Goal: Task Accomplishment & Management: Manage account settings

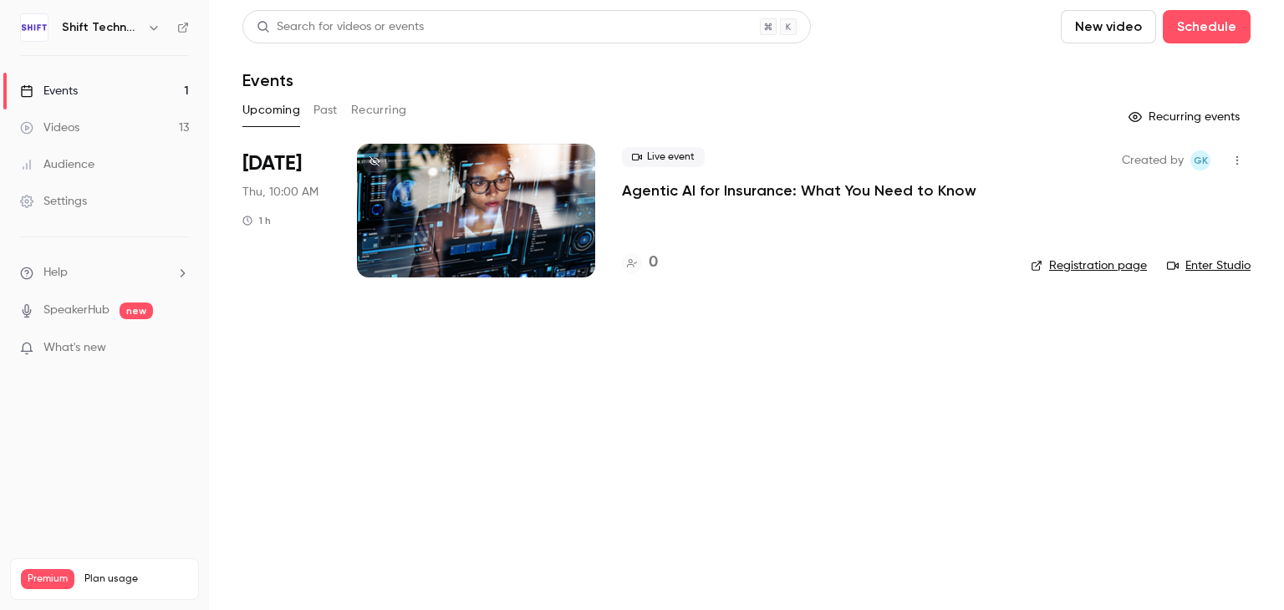
click at [718, 191] on p "Agentic AI for Insurance: What You Need to Know" at bounding box center [799, 191] width 354 height 20
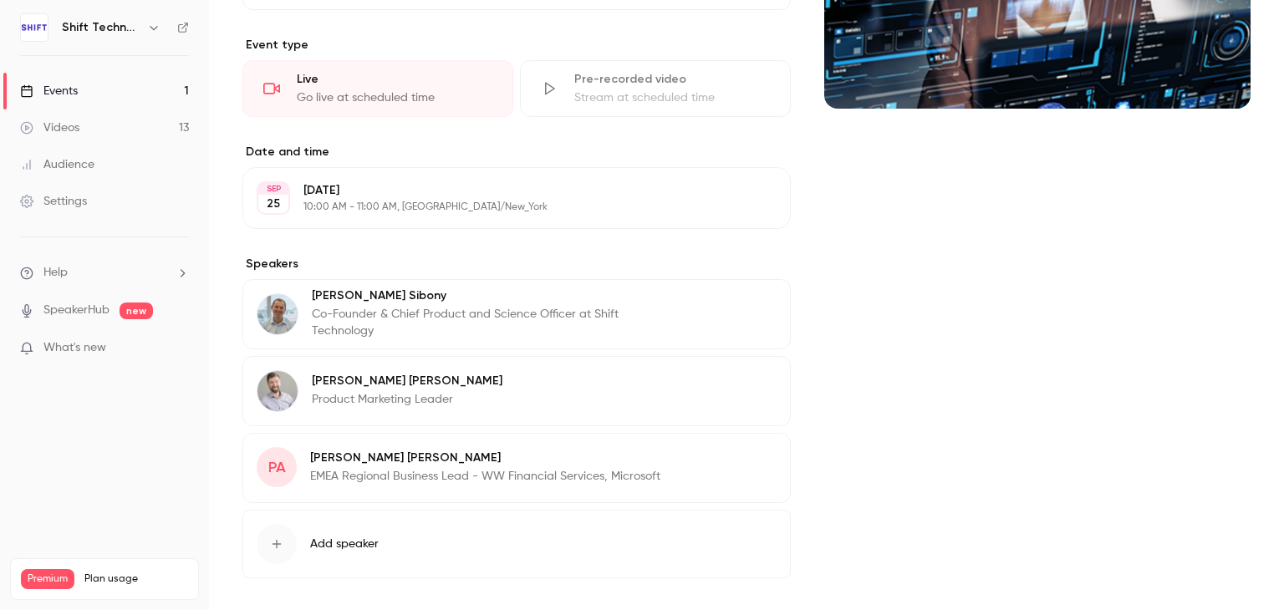
scroll to position [372, 0]
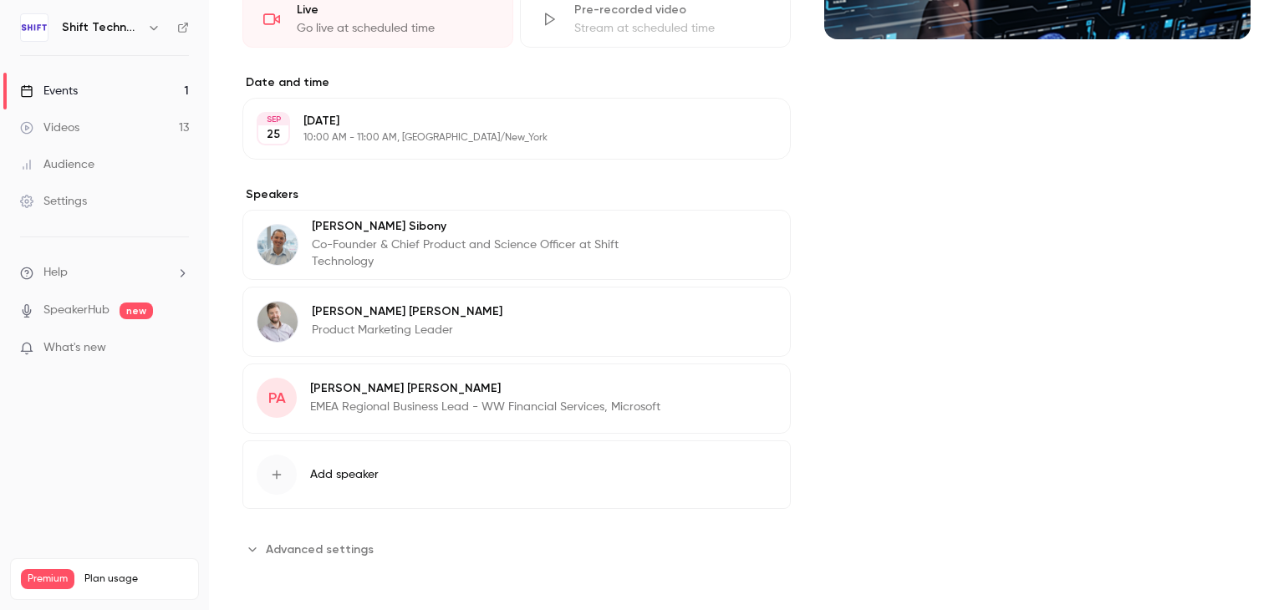
click at [731, 386] on button "Edit" at bounding box center [745, 391] width 61 height 27
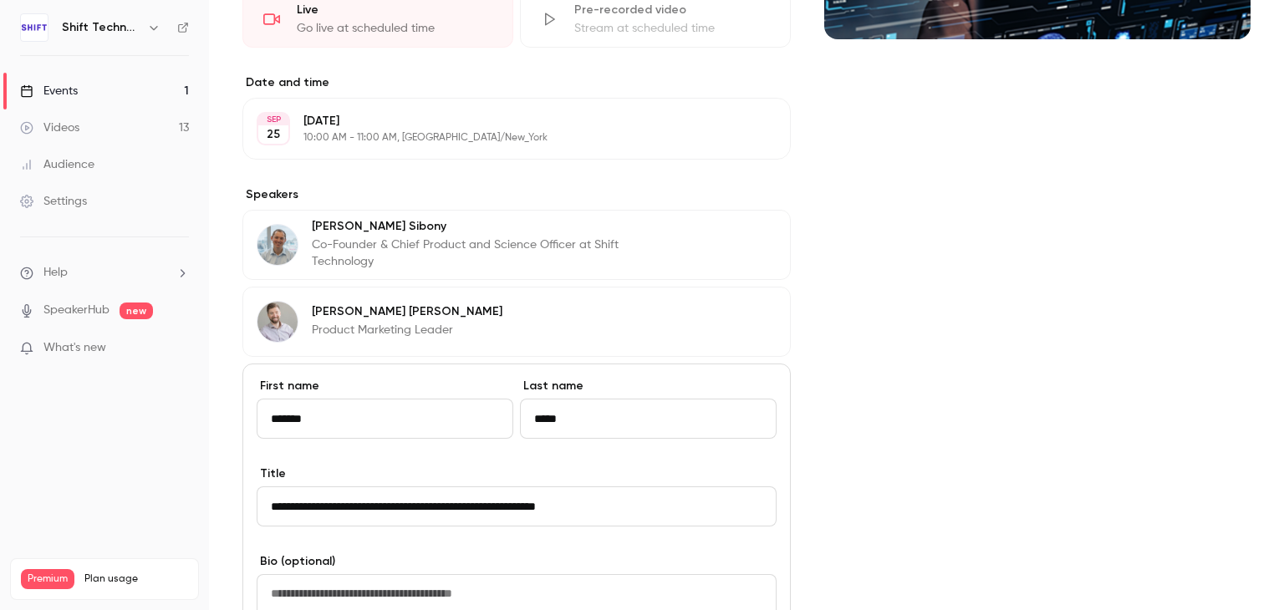
scroll to position [623, 0]
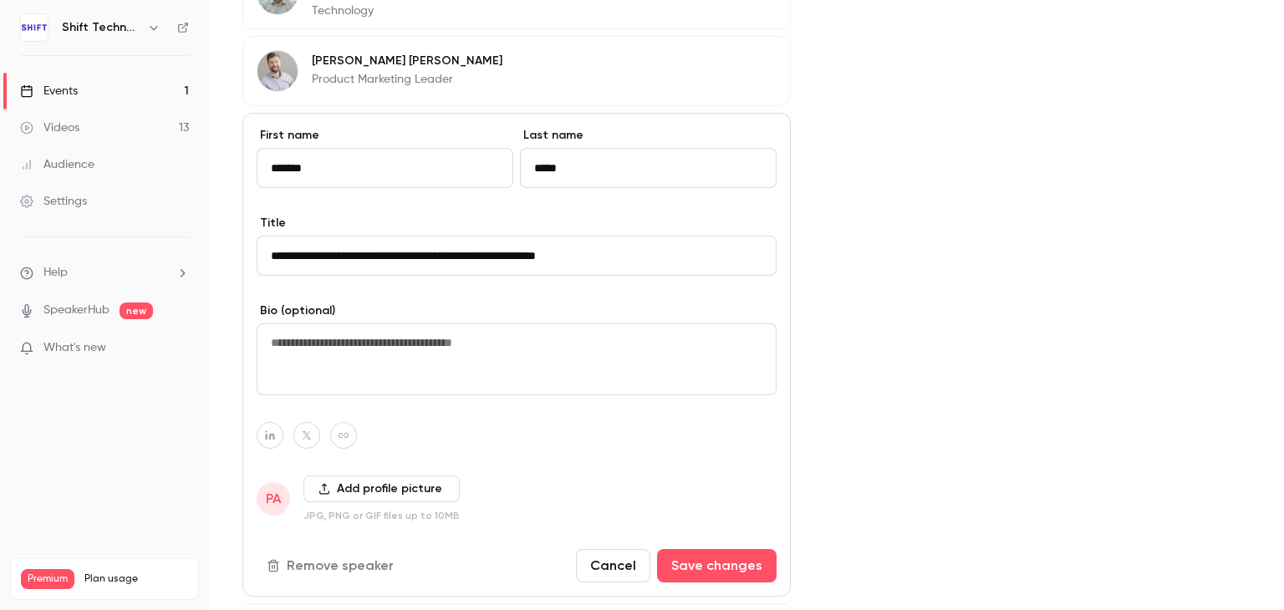
click at [354, 486] on button "Add profile picture" at bounding box center [381, 489] width 156 height 27
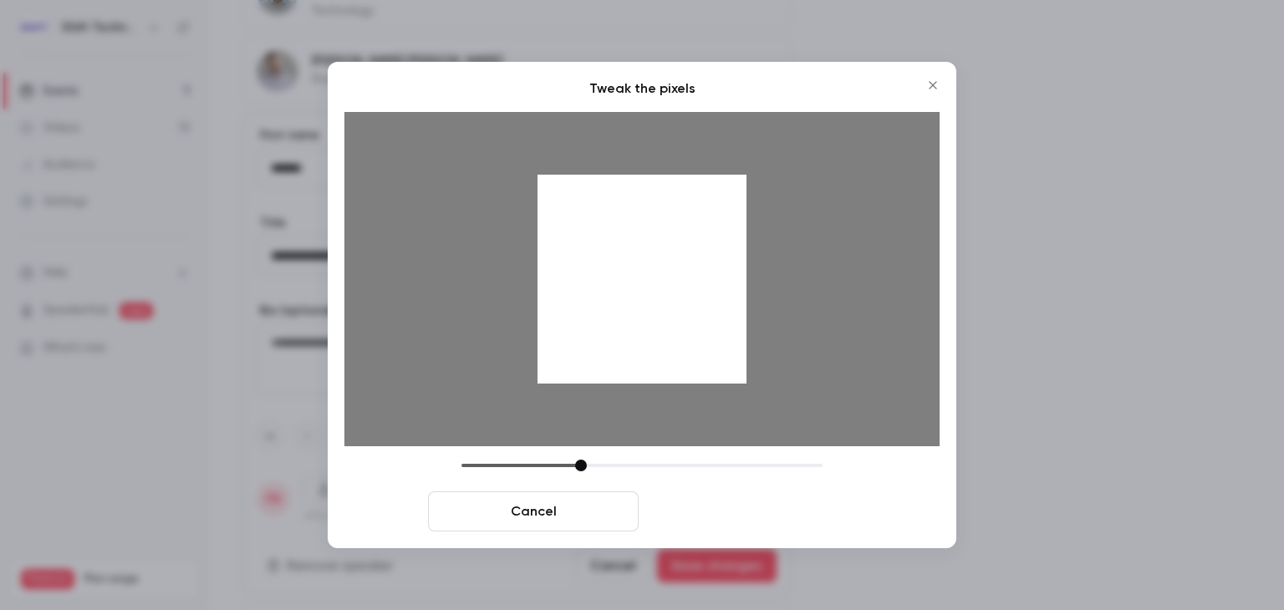
click at [732, 507] on button "Crop and save" at bounding box center [750, 511] width 211 height 40
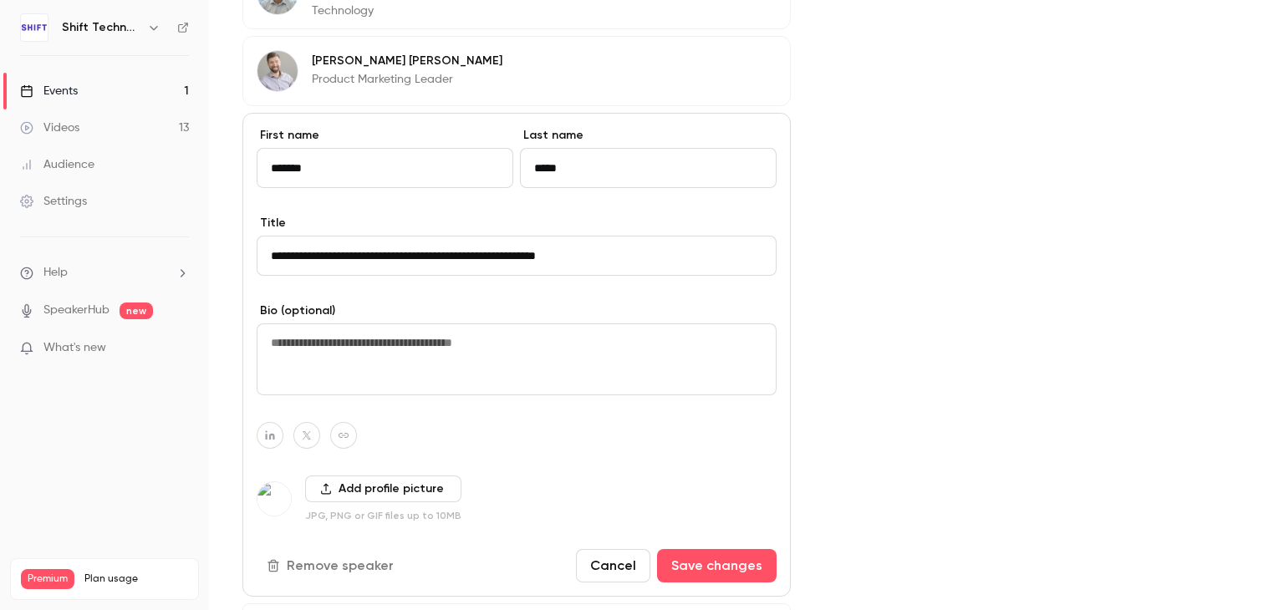
click at [930, 191] on div "Cover image" at bounding box center [1037, 127] width 426 height 1198
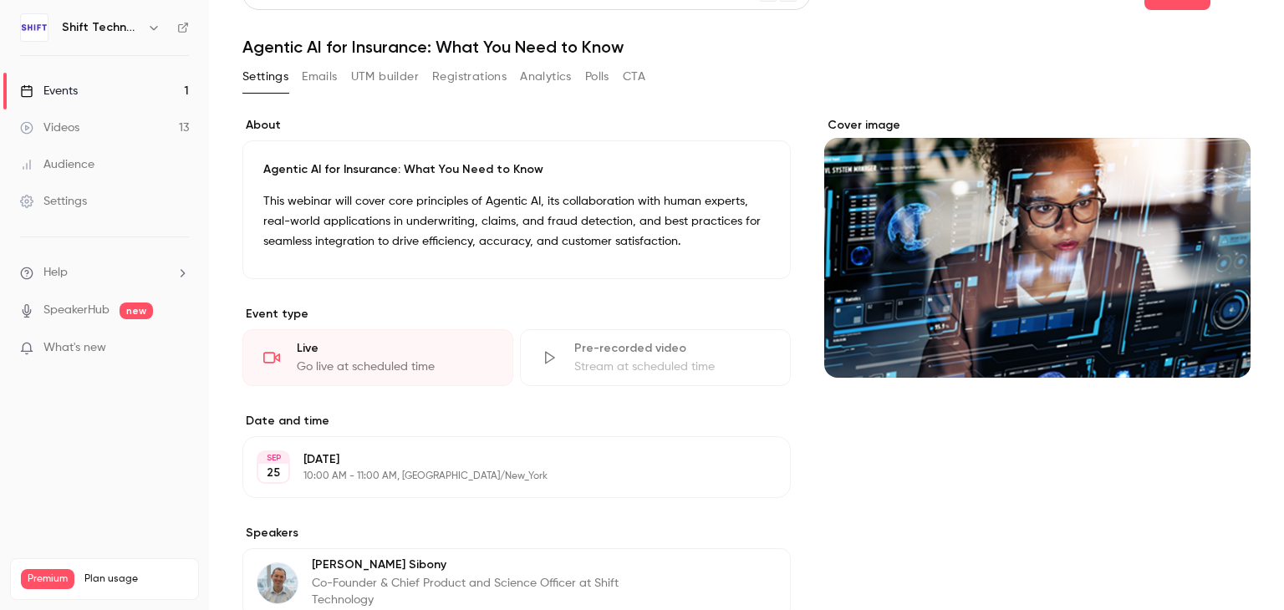
scroll to position [0, 0]
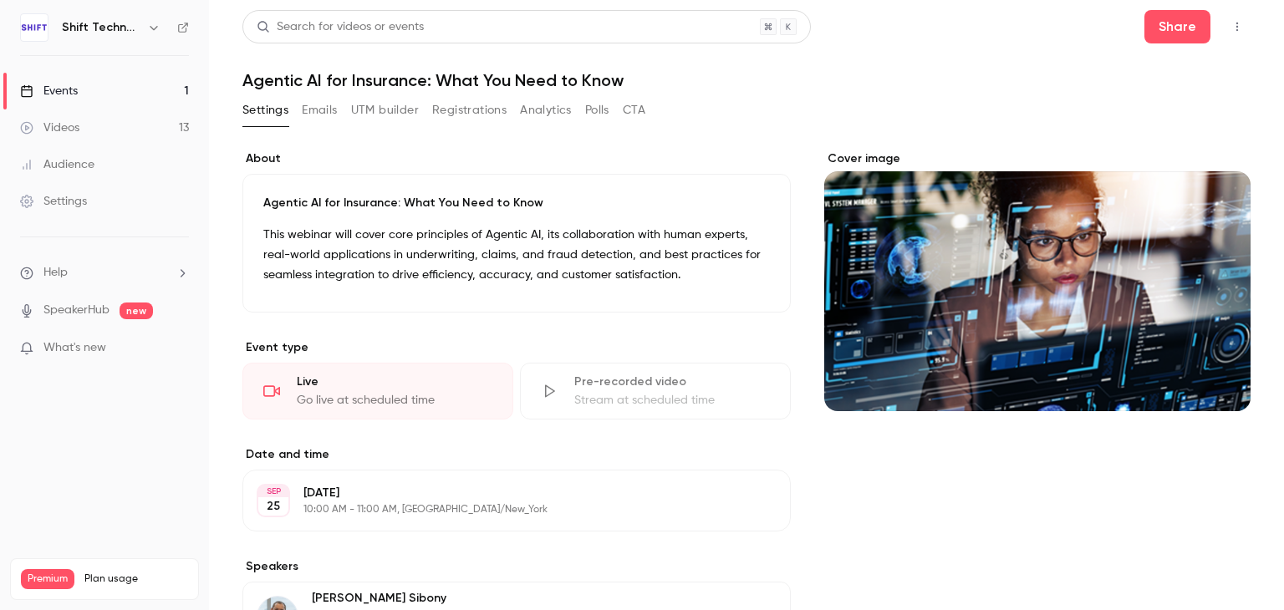
click at [466, 114] on button "Registrations" at bounding box center [469, 110] width 74 height 27
